Goal: Information Seeking & Learning: Learn about a topic

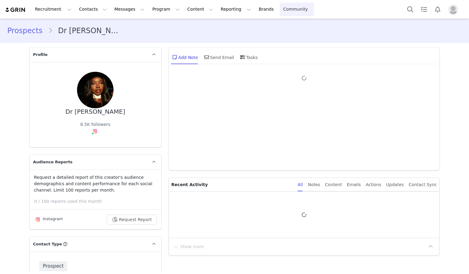
type input "+1 ([GEOGRAPHIC_DATA])"
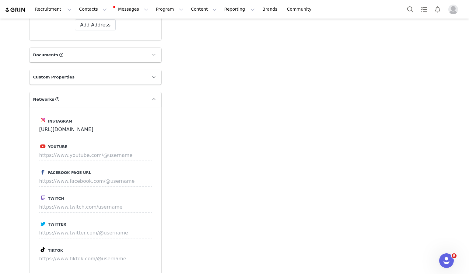
scroll to position [620, 0]
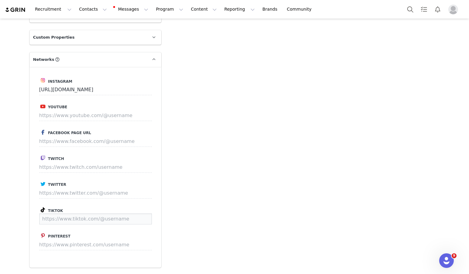
click at [81, 214] on input at bounding box center [95, 219] width 113 height 11
paste input "https://www.tiktok.com/@drphia"
type input "https://www.tiktok.com/@drphia"
click at [146, 214] on button "Save" at bounding box center [140, 219] width 22 height 11
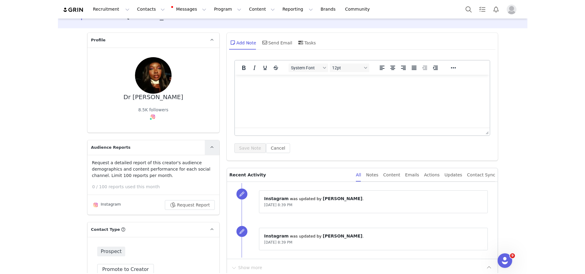
scroll to position [13, 0]
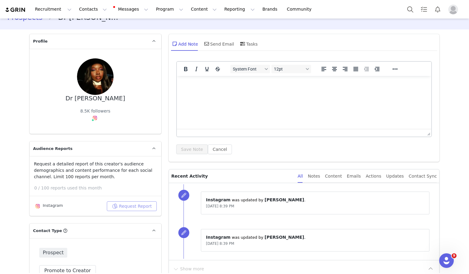
click at [128, 207] on button "Request Report" at bounding box center [132, 207] width 50 height 10
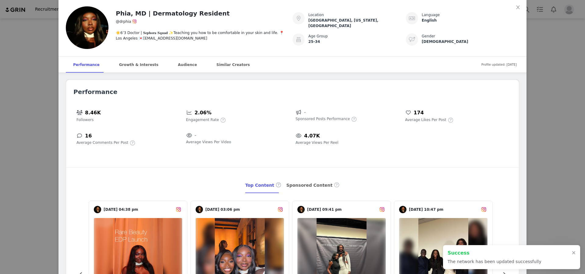
scroll to position [764, 0]
click at [297, 189] on div "Sponsored Content" at bounding box center [313, 186] width 54 height 16
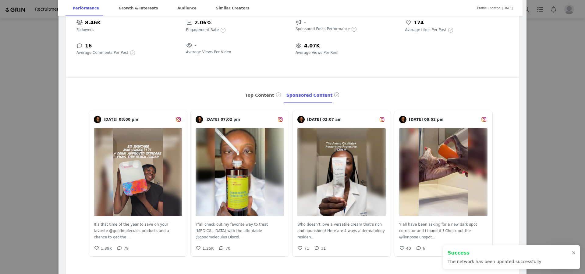
scroll to position [102, 0]
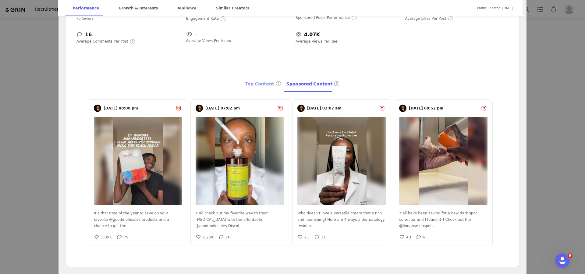
click at [262, 82] on div "Top Content" at bounding box center [263, 84] width 36 height 16
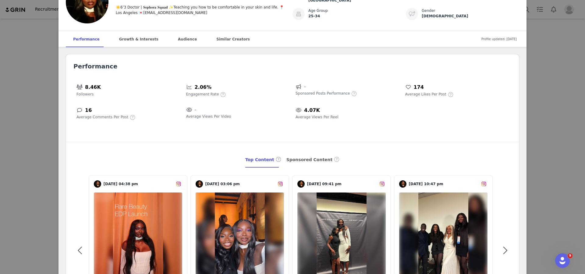
scroll to position [0, 0]
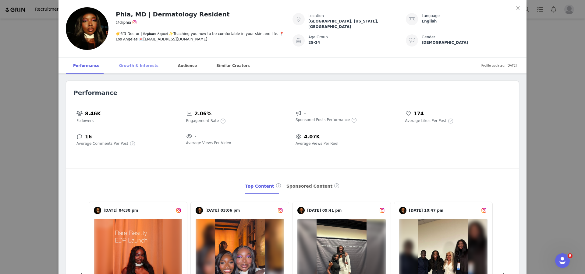
click at [132, 65] on div "Growth & Interests" at bounding box center [139, 66] width 54 height 16
click at [469, 9] on icon "icon: close" at bounding box center [517, 8] width 5 height 5
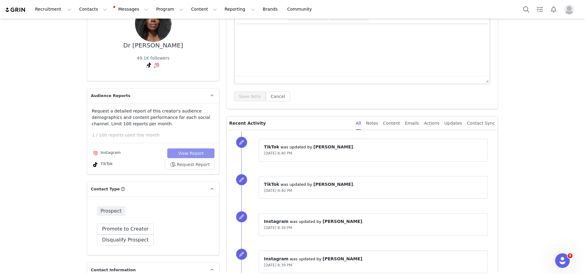
scroll to position [62, 0]
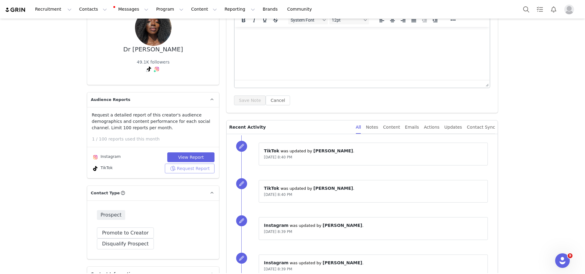
click at [187, 168] on button "Request Report" at bounding box center [190, 169] width 50 height 10
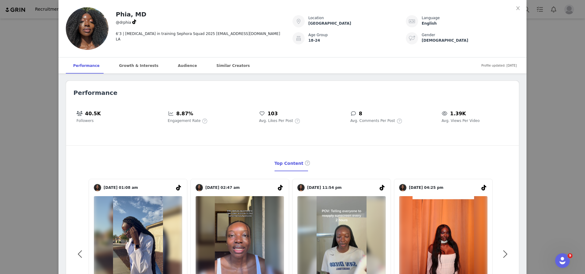
scroll to position [1, 0]
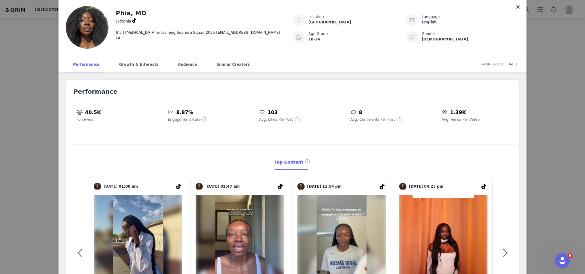
click at [469, 6] on span "Close" at bounding box center [517, 7] width 17 height 17
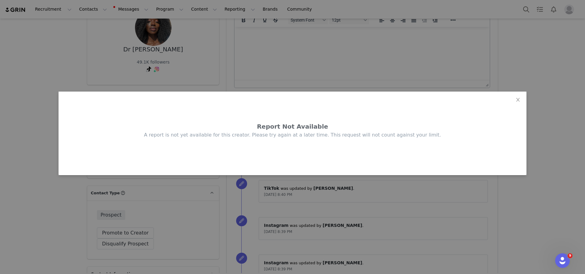
scroll to position [0, 0]
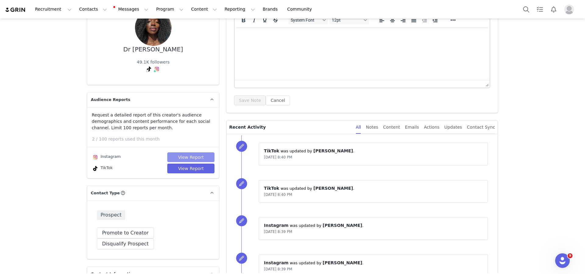
click at [181, 156] on button "View Report" at bounding box center [190, 158] width 47 height 10
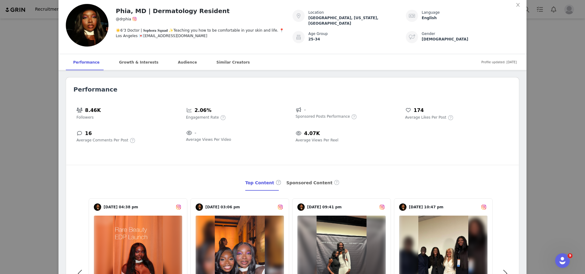
scroll to position [15, 0]
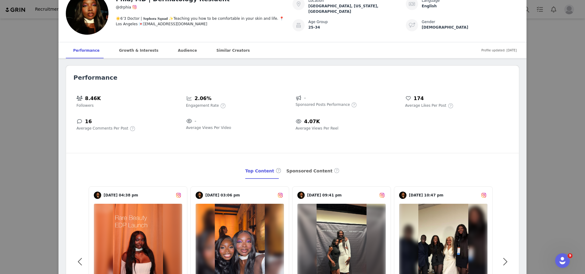
click at [469, 106] on div "Phia, MD | Dermatology Resident @drphia ☀️6’3 Doctor | 𝐒𝐞𝐩𝐡𝐨𝐫𝐚 𝐒𝐪𝐮𝐚𝐝 ✨Teaching …" at bounding box center [292, 137] width 585 height 274
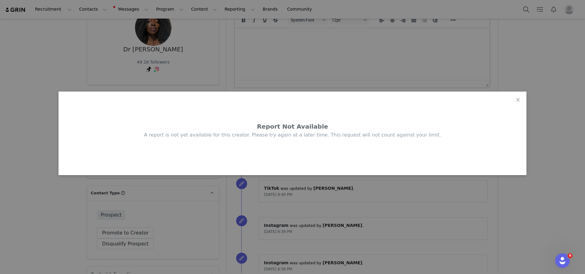
scroll to position [0, 0]
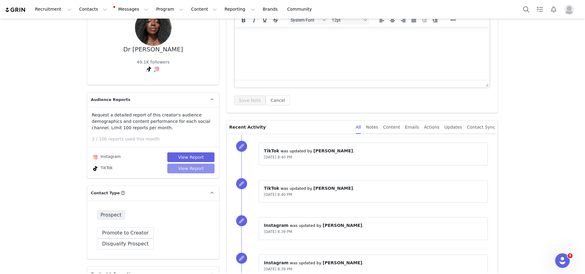
click at [187, 171] on button "View Report" at bounding box center [190, 169] width 47 height 10
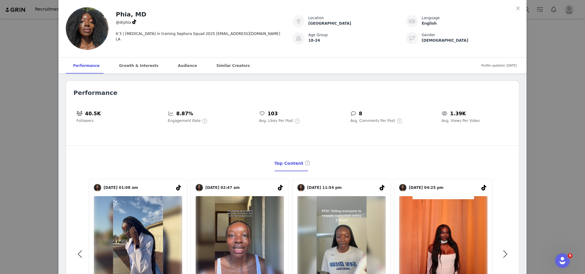
click at [469, 90] on div "Phia, MD @drphia 6’3 | Dermatologist in training Sephora Squad 2025 drphia@ther…" at bounding box center [292, 137] width 585 height 274
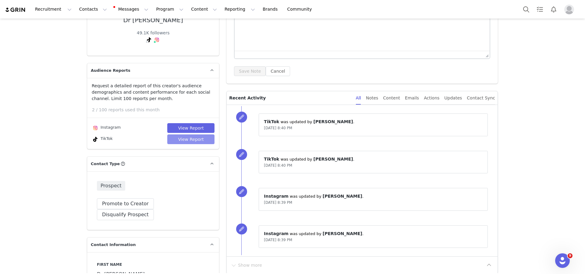
scroll to position [92, 0]
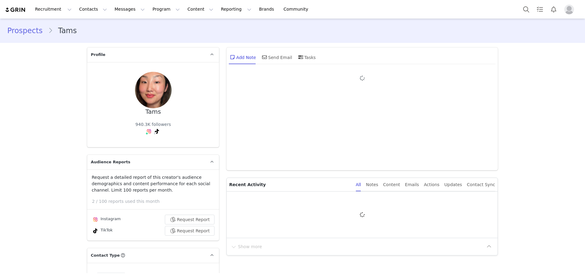
type input "+1 ([GEOGRAPHIC_DATA])"
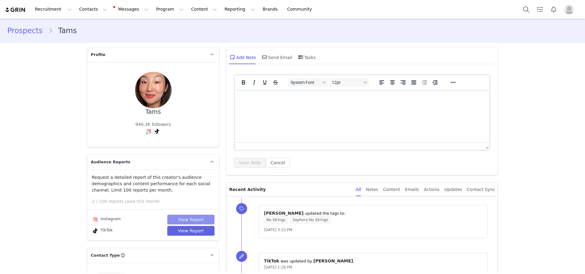
click at [188, 222] on button "View Report" at bounding box center [190, 220] width 47 height 10
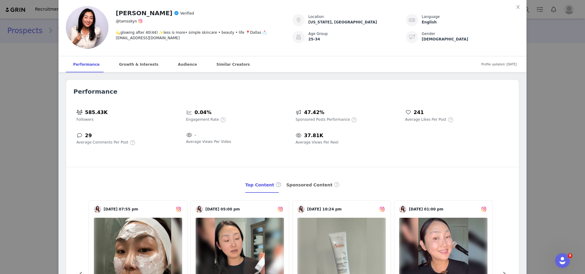
scroll to position [2, 0]
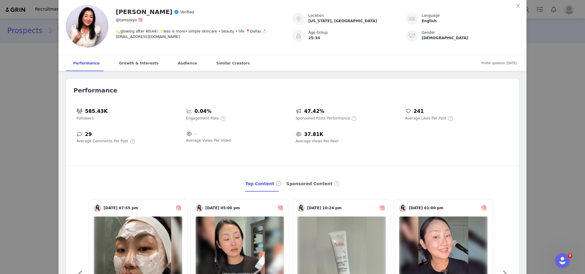
click at [545, 137] on div "[PERSON_NAME] Verified @tamsskyn 💫glowing after 40(44) ✨less is more• simple sk…" at bounding box center [292, 137] width 585 height 274
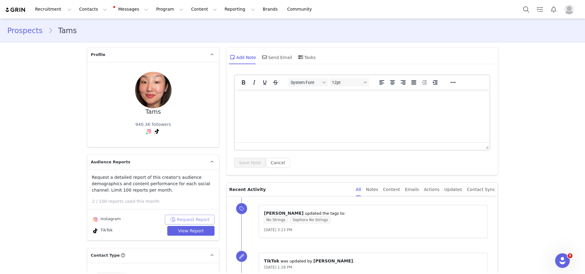
scroll to position [0, 0]
click at [199, 231] on button "View Report" at bounding box center [190, 231] width 47 height 10
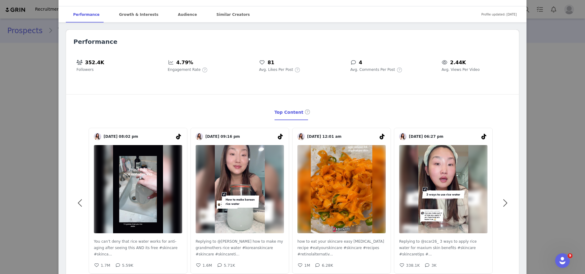
scroll to position [137, 0]
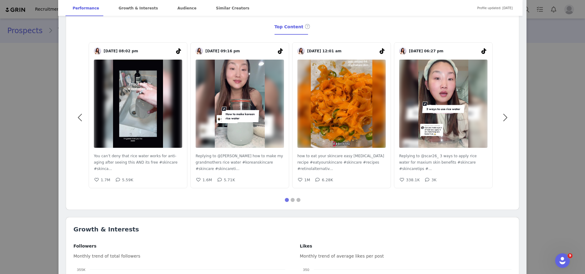
click at [35, 104] on div "[PERSON_NAME] @tamsskyn ✨glowing after 40✨ simple skincare & beauty tips 💌[EMAI…" at bounding box center [292, 137] width 585 height 274
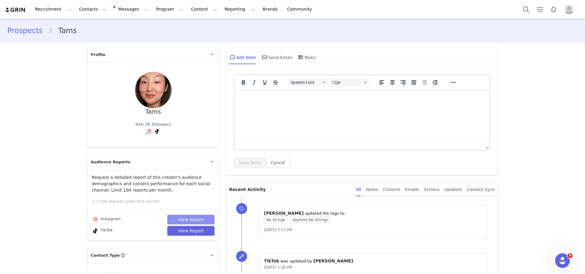
click at [177, 219] on button "View Report" at bounding box center [190, 220] width 47 height 10
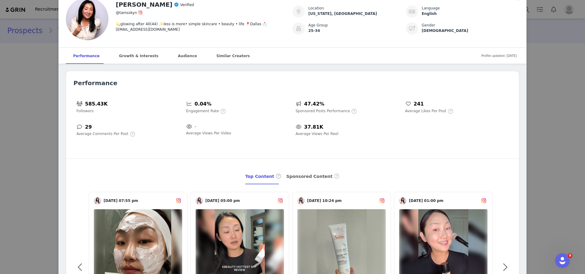
scroll to position [30, 0]
